Goal: Task Accomplishment & Management: Use online tool/utility

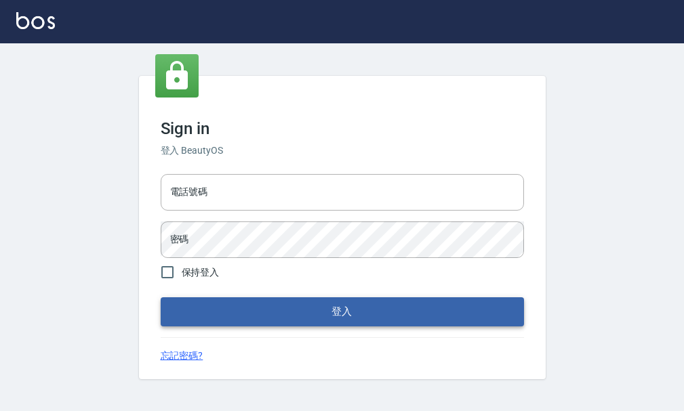
type input "25033354"
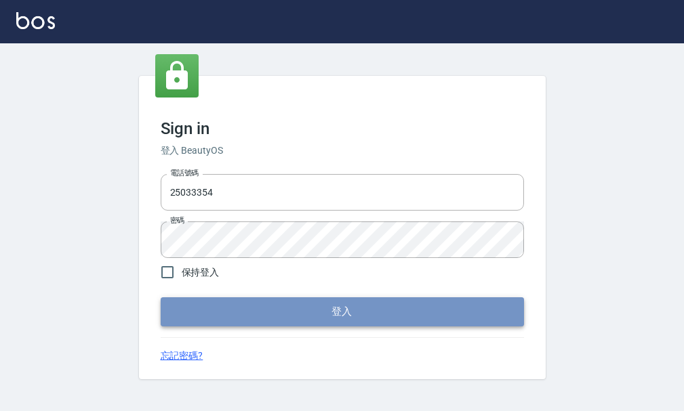
click at [325, 313] on button "登入" at bounding box center [342, 312] width 363 height 28
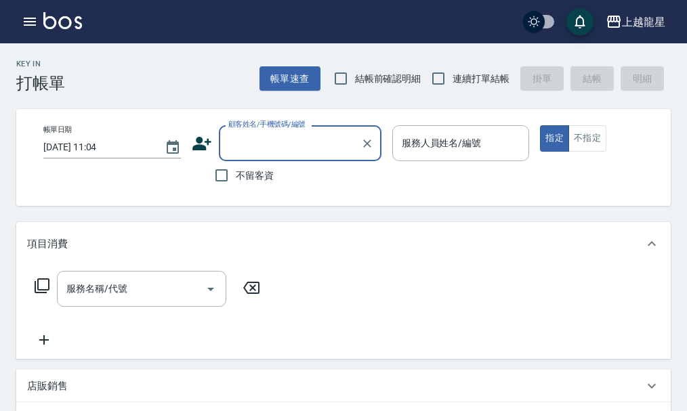
click at [36, 22] on icon "button" at bounding box center [30, 22] width 12 height 8
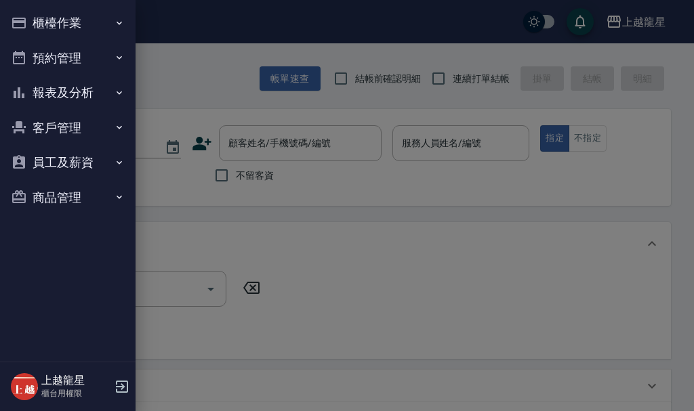
click at [45, 21] on button "櫃檯作業" at bounding box center [67, 22] width 125 height 35
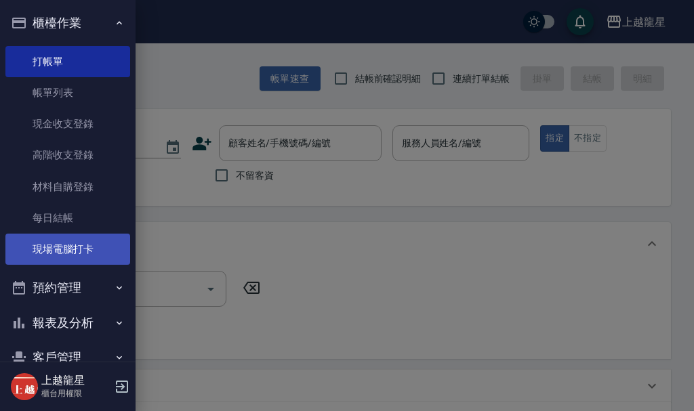
click at [89, 241] on link "現場電腦打卡" at bounding box center [67, 249] width 125 height 31
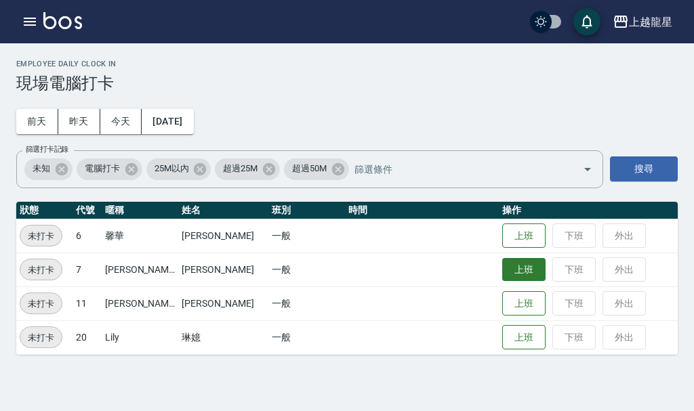
click at [504, 269] on button "上班" at bounding box center [523, 270] width 43 height 24
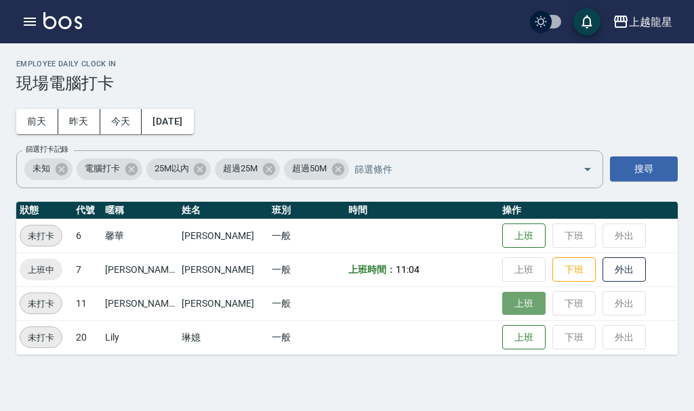
click at [516, 306] on button "上班" at bounding box center [523, 304] width 43 height 24
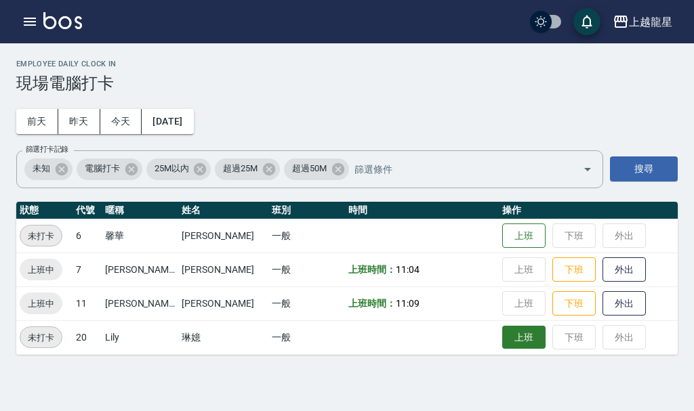
click at [502, 348] on button "上班" at bounding box center [523, 338] width 43 height 24
